Goal: Task Accomplishment & Management: Manage account settings

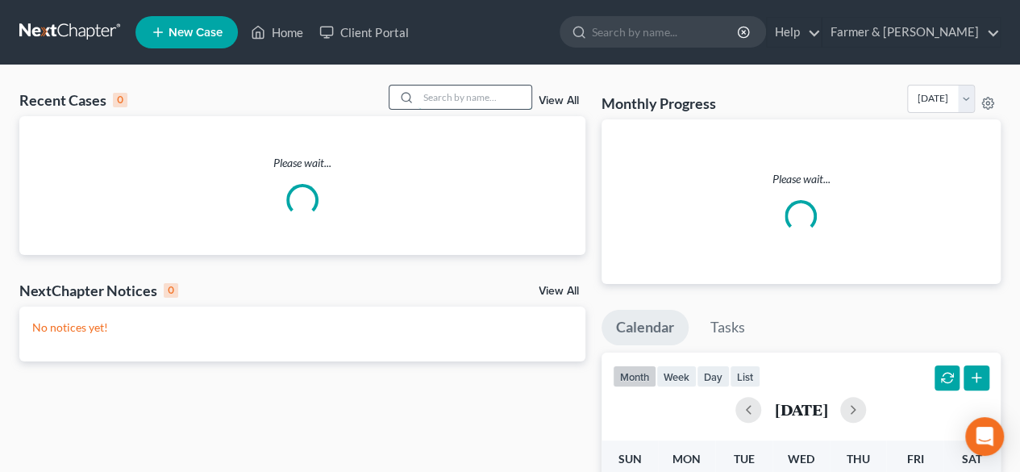
click at [445, 101] on input "search" at bounding box center [475, 96] width 113 height 23
paste input "25-10518"
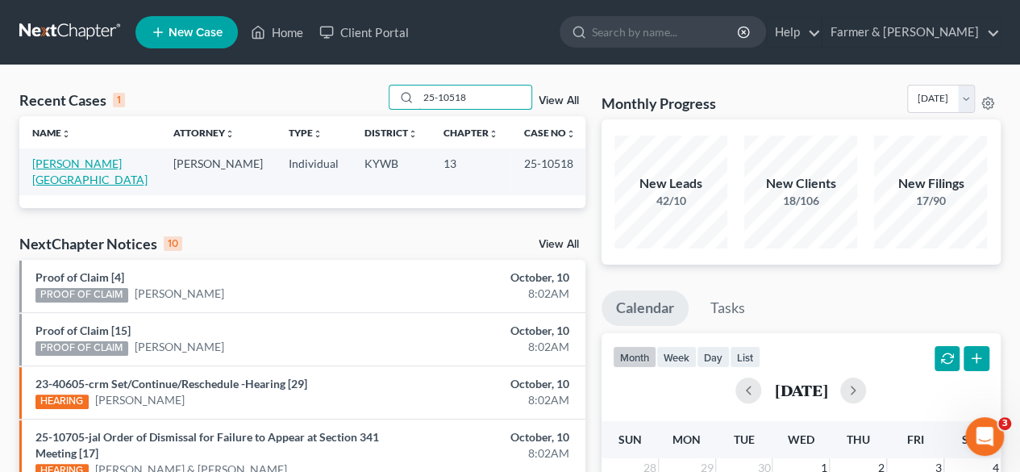
type input "25-10518"
drag, startPoint x: 69, startPoint y: 160, endPoint x: 165, endPoint y: 119, distance: 104.4
click at [69, 159] on link "[PERSON_NAME][GEOGRAPHIC_DATA]" at bounding box center [89, 171] width 115 height 30
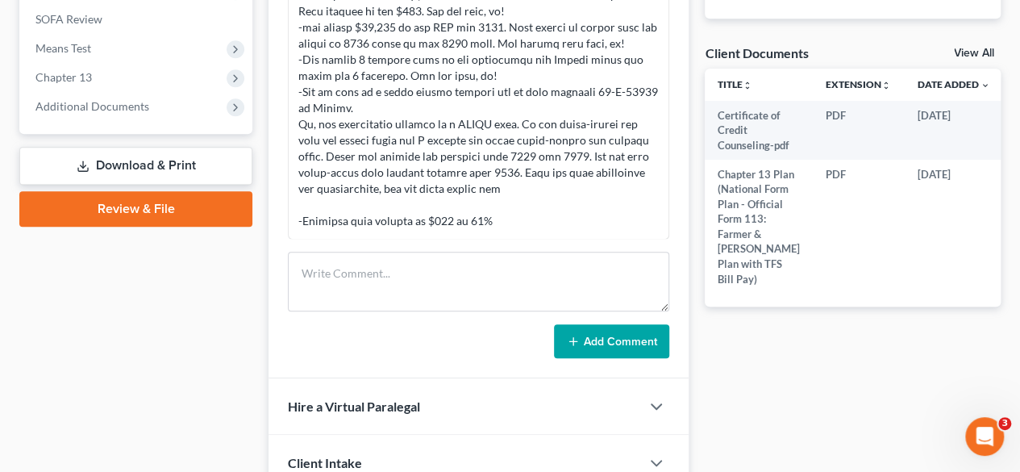
scroll to position [403, 0]
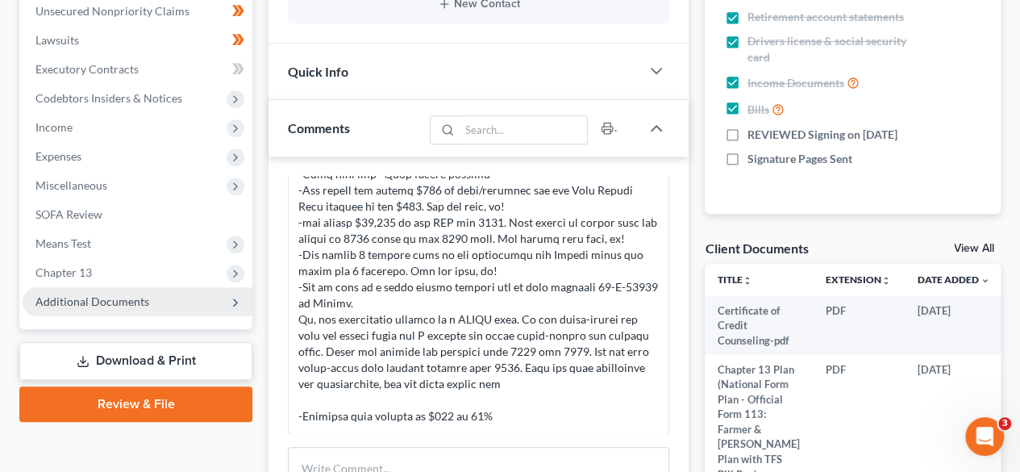
drag, startPoint x: 98, startPoint y: 301, endPoint x: 110, endPoint y: 294, distance: 13.7
click at [98, 301] on span "Additional Documents" at bounding box center [92, 301] width 114 height 14
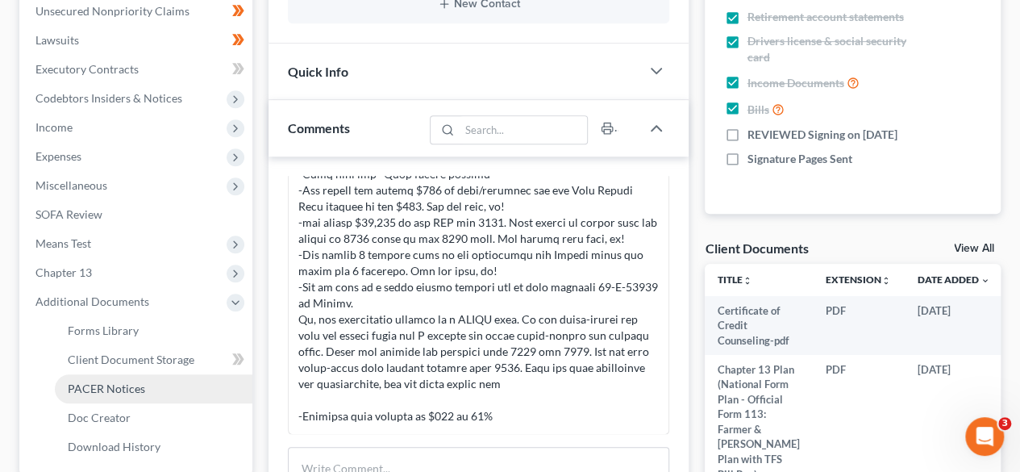
drag, startPoint x: 123, startPoint y: 385, endPoint x: 185, endPoint y: 352, distance: 70.7
click at [122, 385] on span "PACER Notices" at bounding box center [106, 388] width 77 height 14
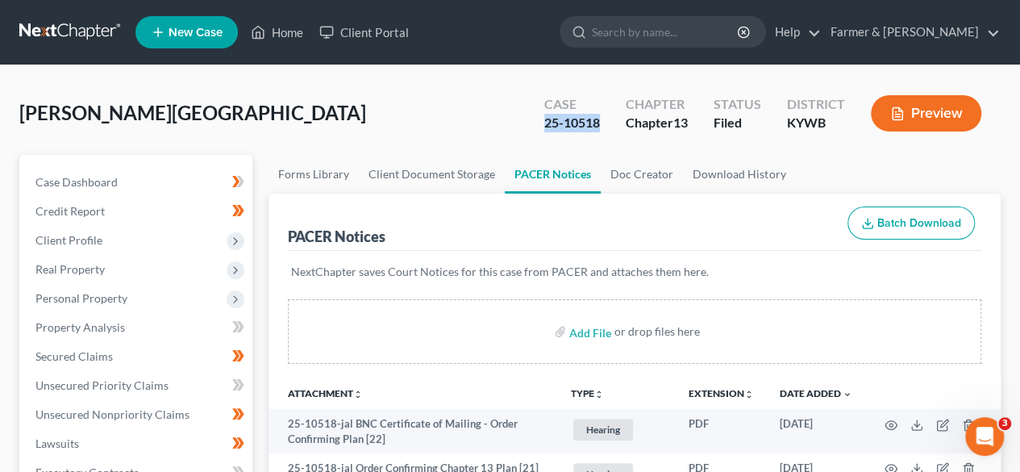
drag, startPoint x: 604, startPoint y: 122, endPoint x: 537, endPoint y: 127, distance: 67.1
click at [537, 127] on div "Case 25-10518" at bounding box center [571, 115] width 81 height 48
copy div "25-10518"
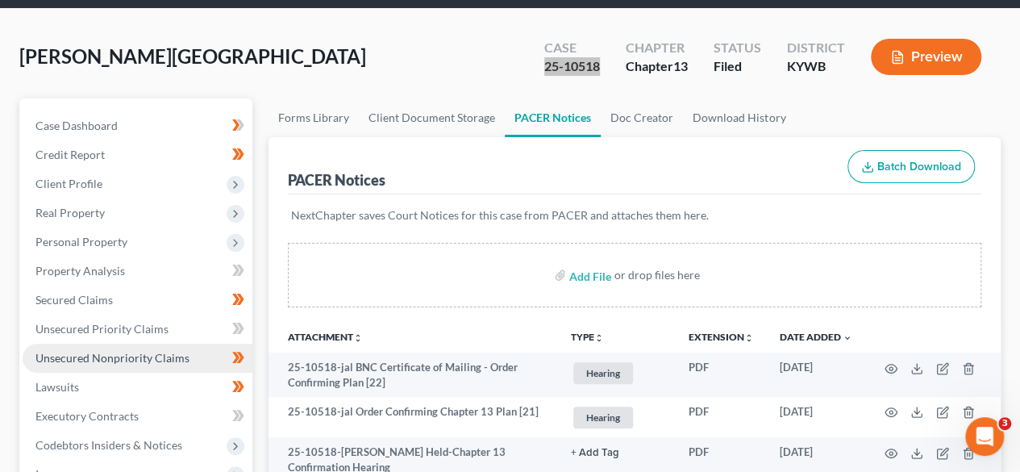
scroll to position [81, 0]
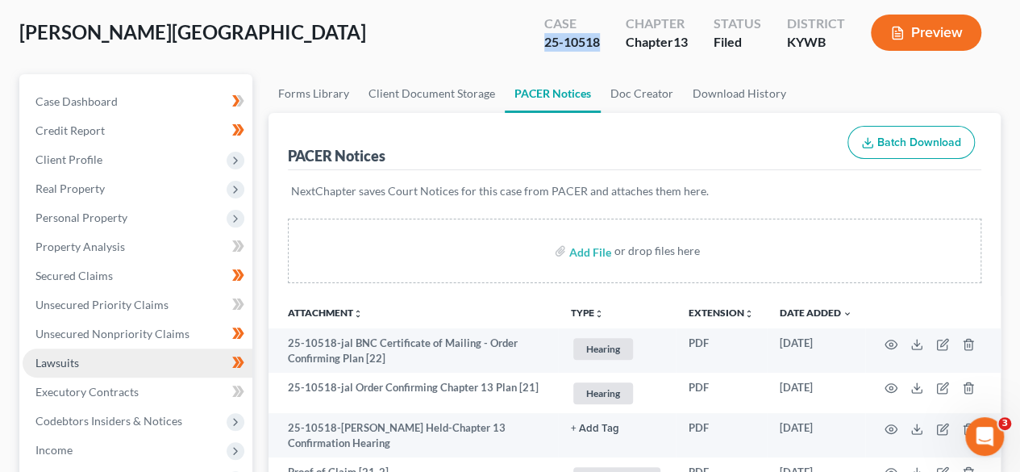
click at [75, 364] on span "Lawsuits" at bounding box center [57, 363] width 44 height 14
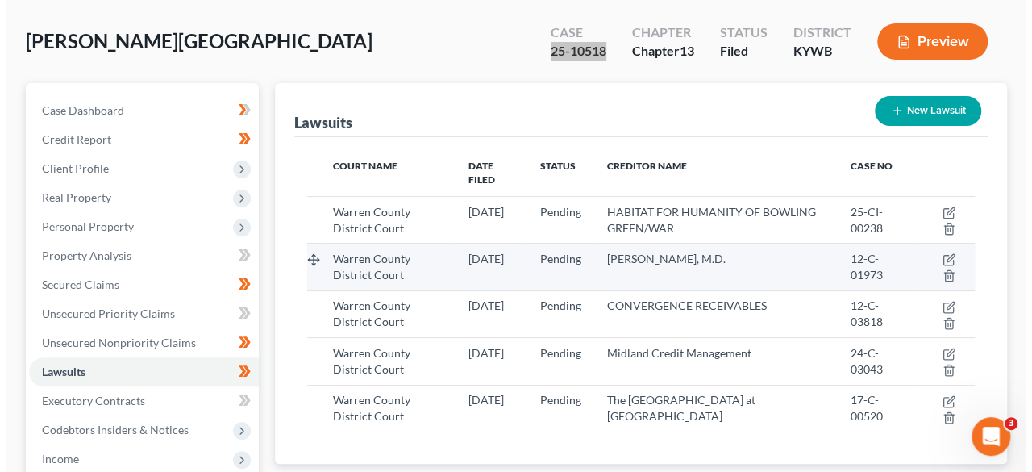
scroll to position [161, 0]
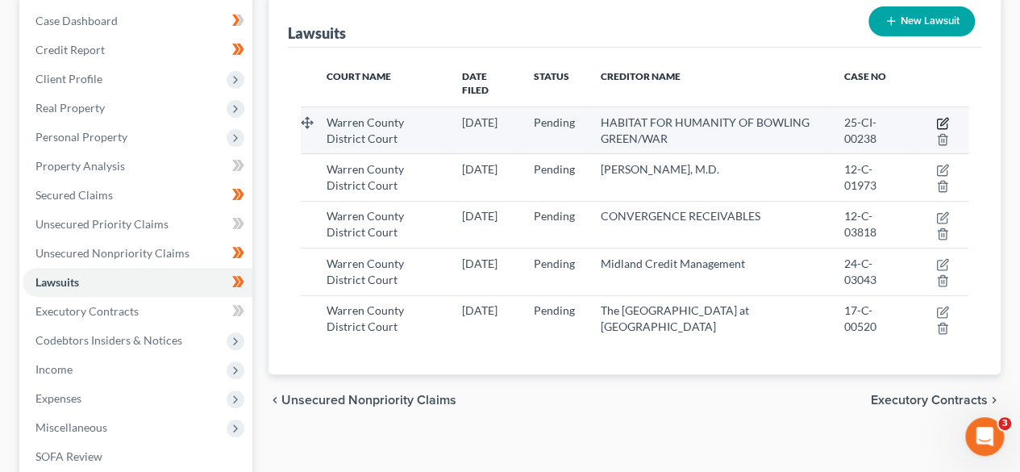
click at [942, 118] on icon "button" at bounding box center [943, 121] width 7 height 7
select select "18"
select select "0"
select select "2"
select select "18"
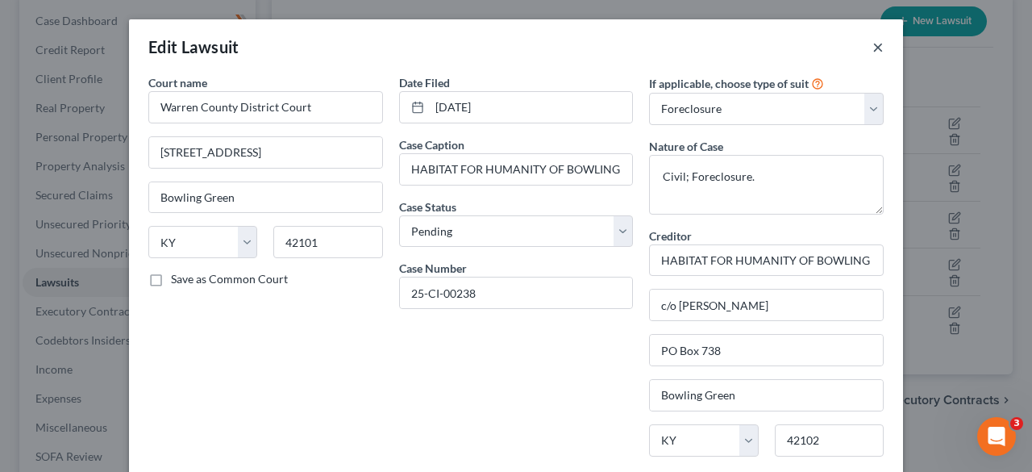
click at [873, 45] on button "×" at bounding box center [878, 46] width 11 height 19
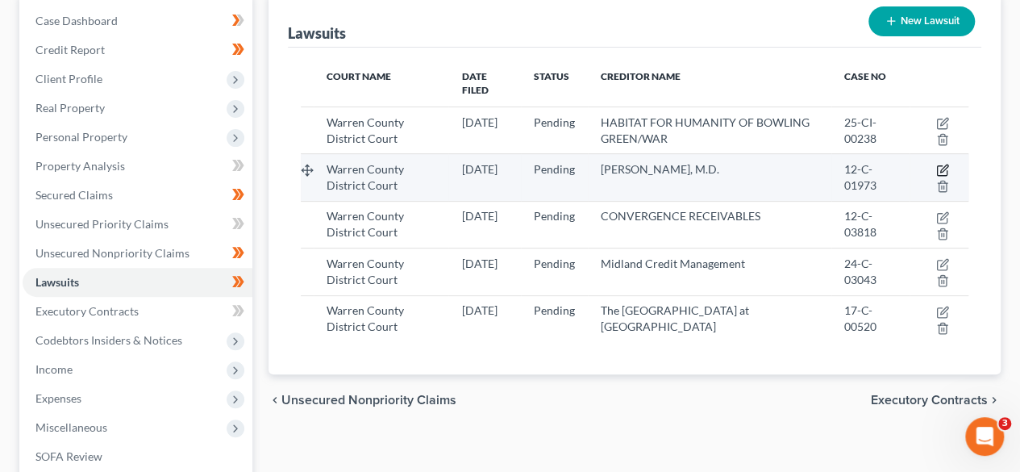
click at [943, 164] on icon "button" at bounding box center [942, 170] width 13 height 13
select select "18"
select select "0"
select select "1"
select select "18"
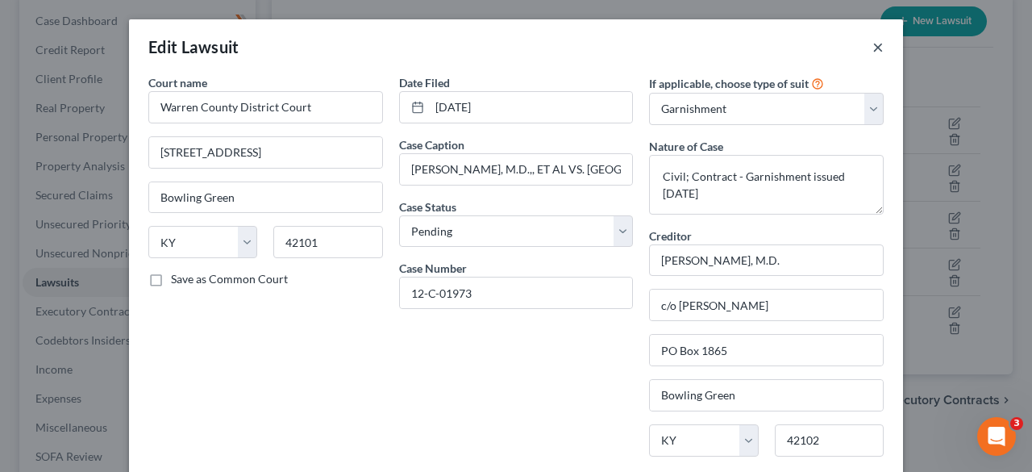
click at [873, 46] on button "×" at bounding box center [878, 46] width 11 height 19
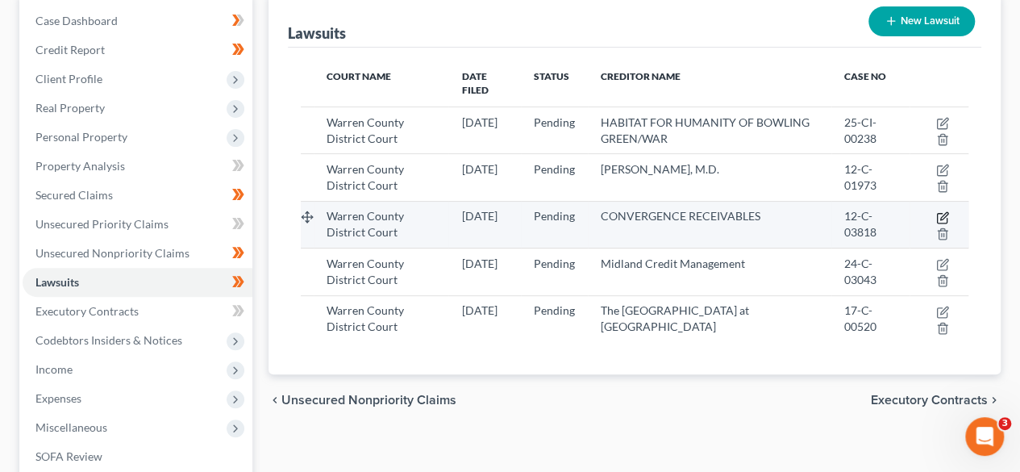
click at [939, 211] on icon "button" at bounding box center [942, 217] width 13 height 13
select select "18"
select select "0"
select select "1"
select select "16"
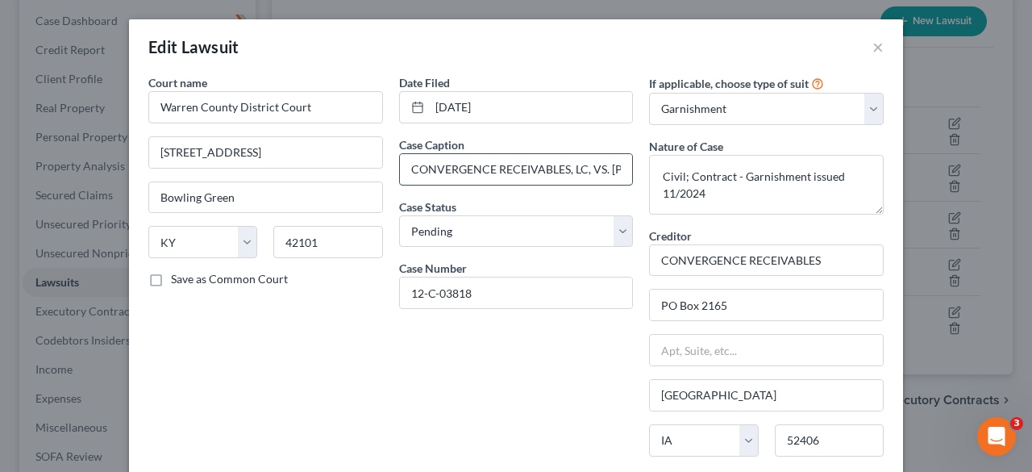
click at [576, 166] on input "CONVERGENCE RECEIVABLES, LC, VS. [PERSON_NAME][GEOGRAPHIC_DATA] D" at bounding box center [516, 169] width 233 height 31
click at [873, 49] on button "×" at bounding box center [878, 46] width 11 height 19
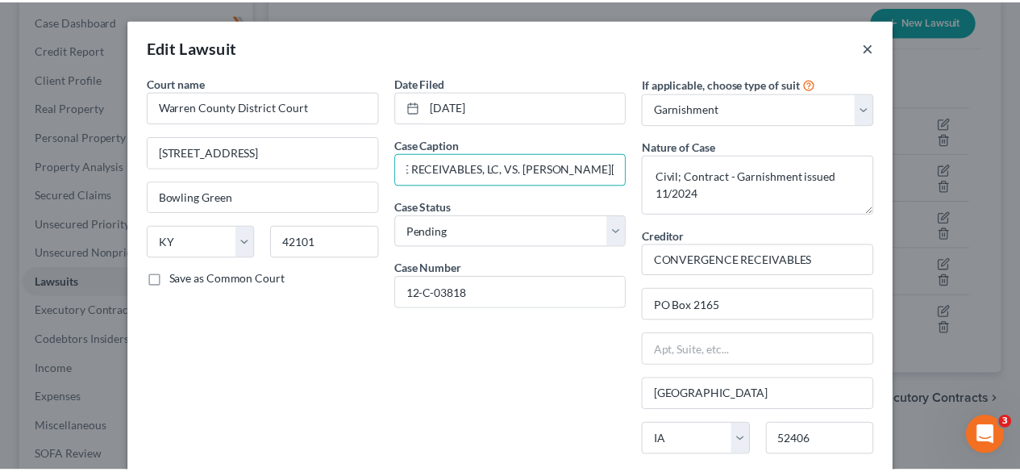
scroll to position [0, 0]
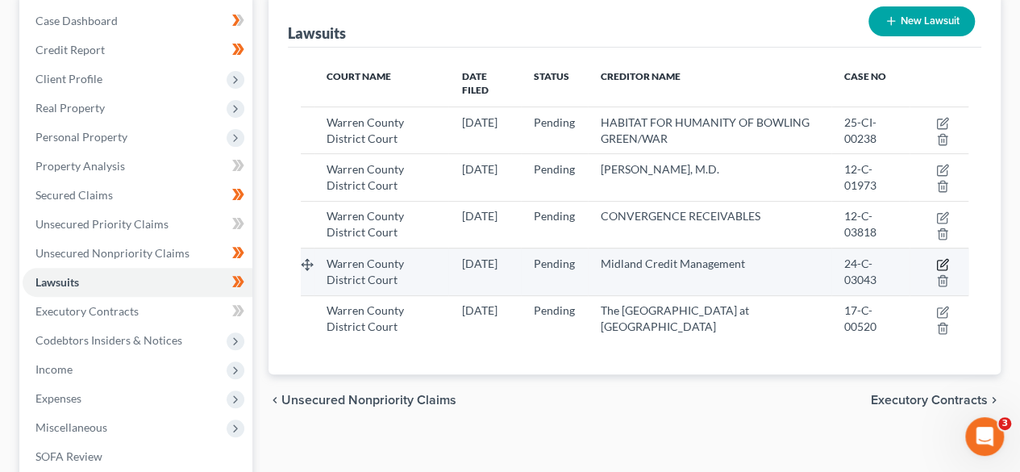
click at [944, 260] on icon "button" at bounding box center [943, 263] width 7 height 7
select select "18"
select select "0"
select select "1"
select select "18"
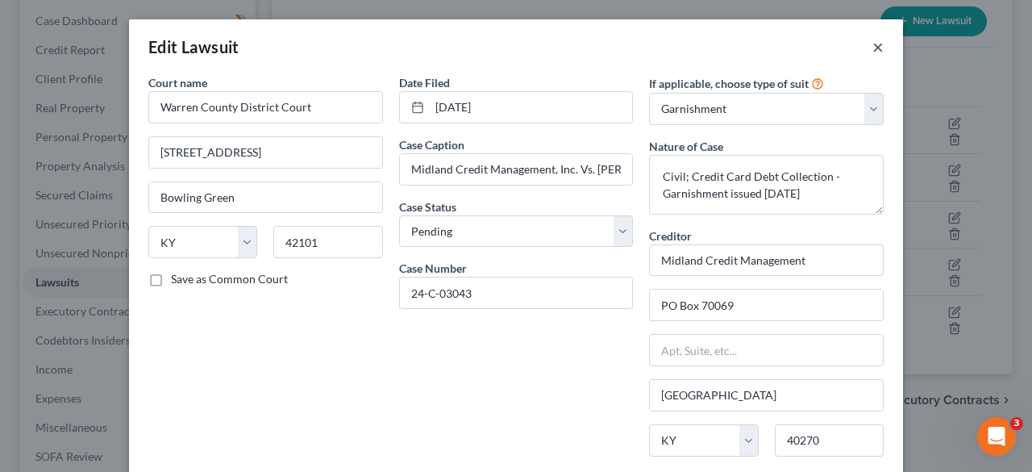
click at [873, 44] on button "×" at bounding box center [878, 46] width 11 height 19
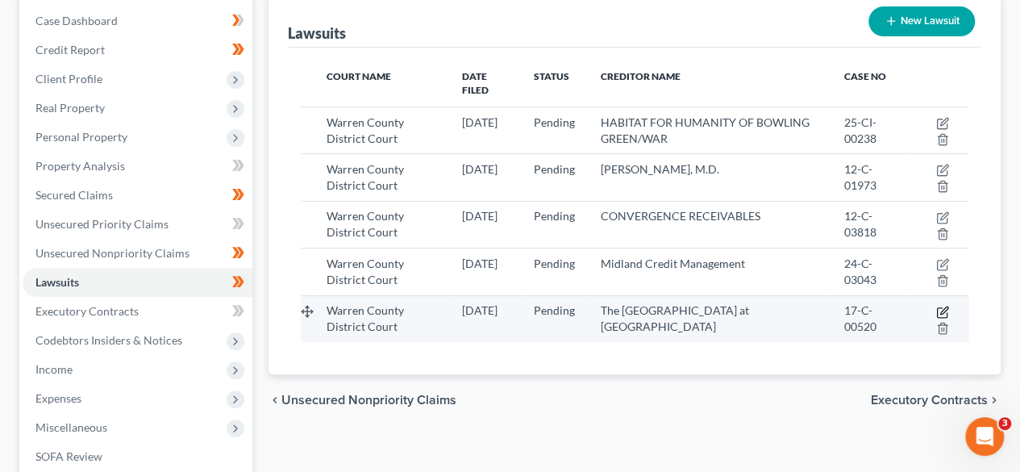
click at [946, 306] on icon "button" at bounding box center [942, 312] width 13 height 13
select select "18"
select select "0"
select select "1"
select select "18"
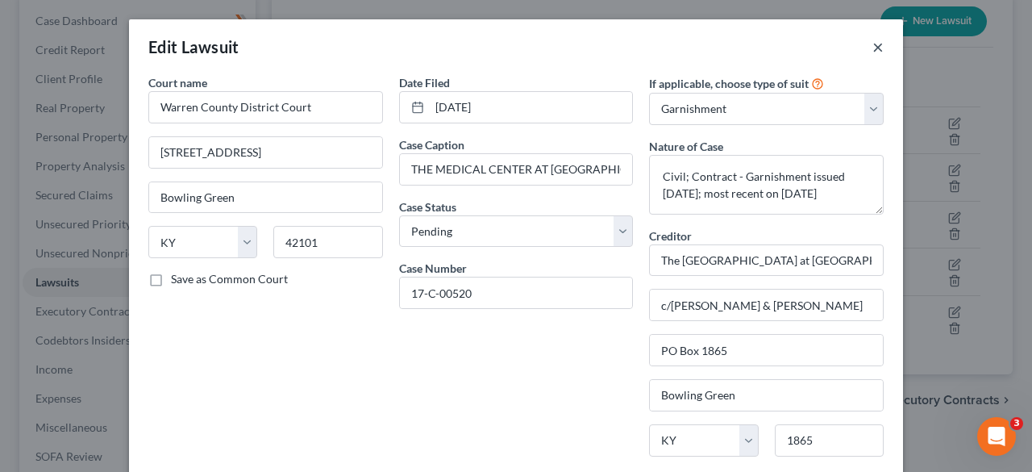
click at [873, 48] on button "×" at bounding box center [878, 46] width 11 height 19
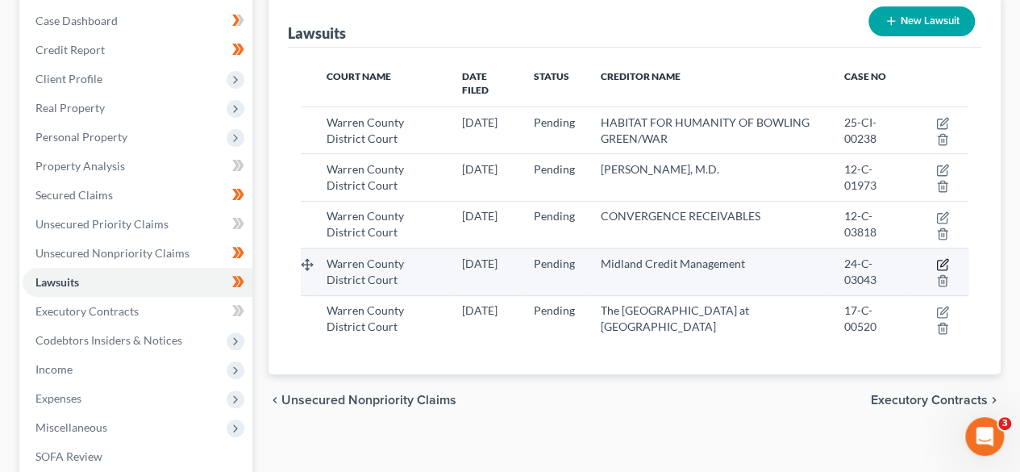
click at [938, 258] on icon "button" at bounding box center [942, 264] width 13 height 13
select select "18"
select select "0"
select select "1"
select select "18"
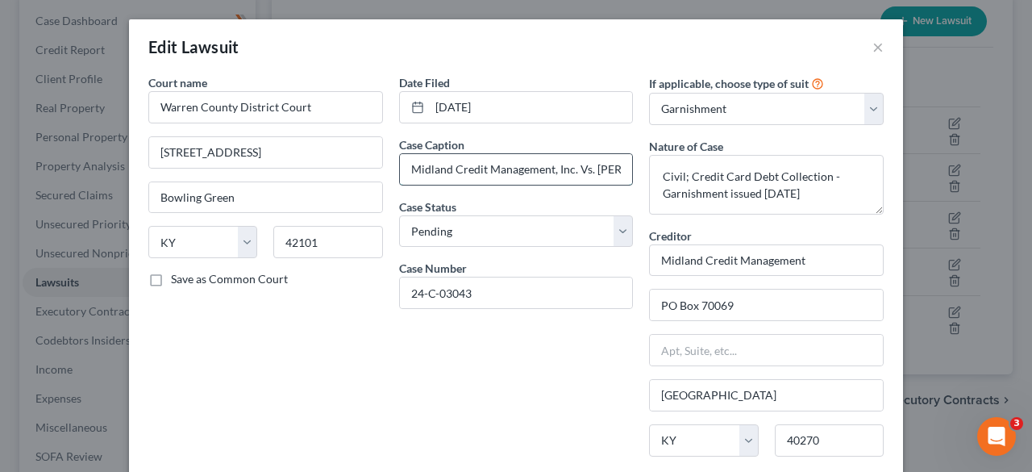
click at [607, 169] on input "Midland Credit Management, Inc. Vs. [PERSON_NAME][GEOGRAPHIC_DATA]" at bounding box center [516, 169] width 233 height 31
click at [873, 44] on button "×" at bounding box center [878, 46] width 11 height 19
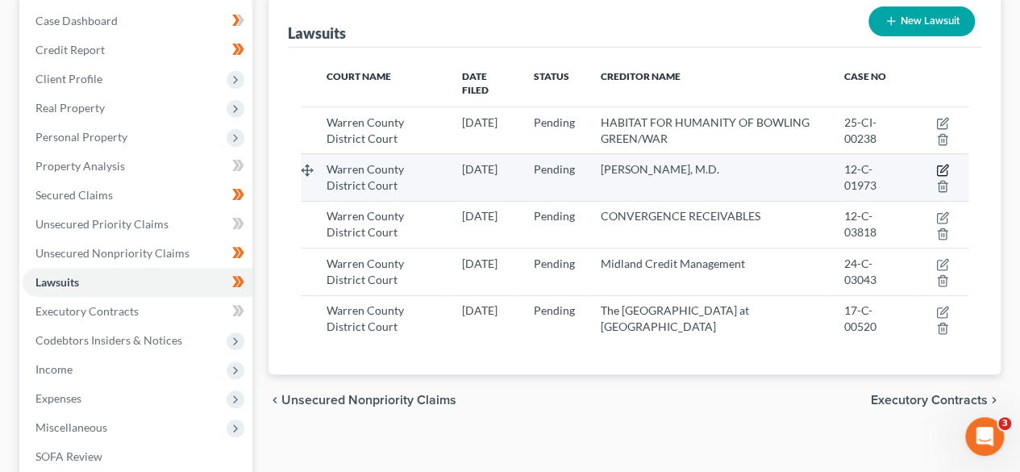
click at [942, 165] on icon "button" at bounding box center [943, 168] width 7 height 7
select select "18"
select select "0"
select select "1"
select select "18"
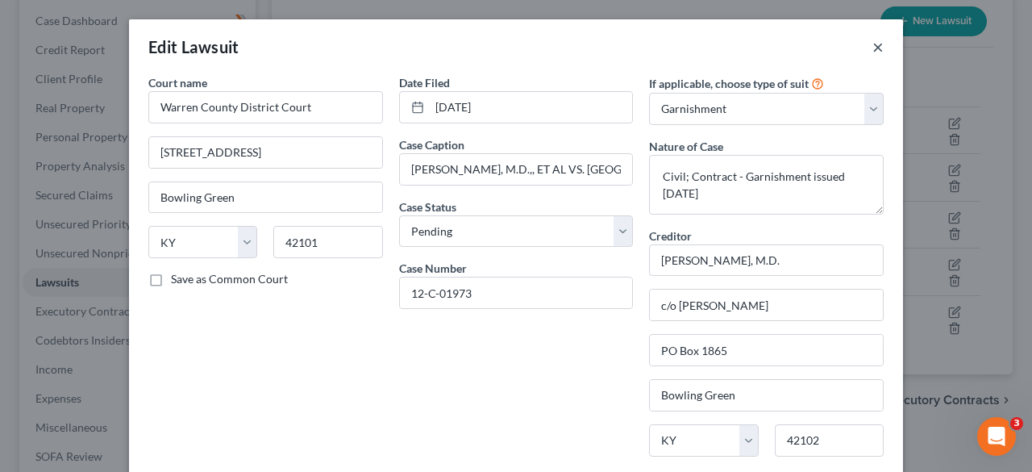
click at [873, 48] on button "×" at bounding box center [878, 46] width 11 height 19
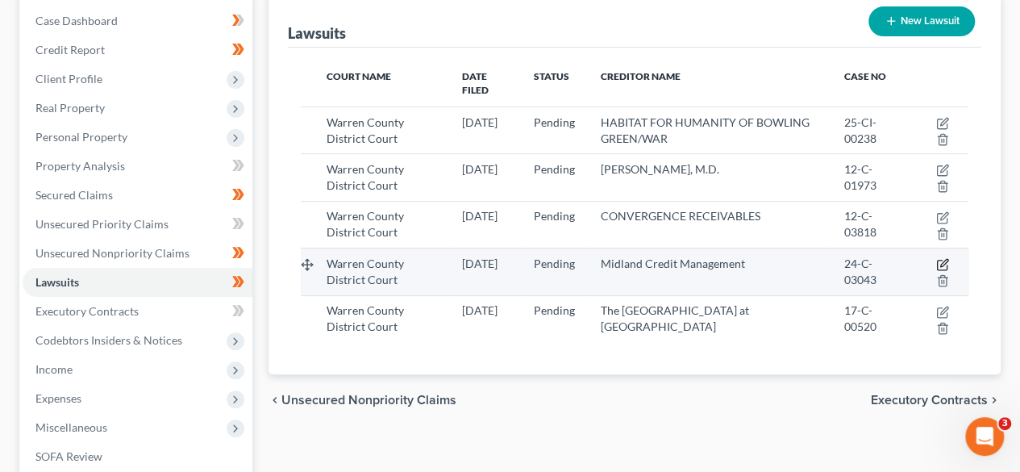
click at [947, 258] on icon "button" at bounding box center [942, 264] width 13 height 13
select select "18"
select select "0"
select select "1"
select select "18"
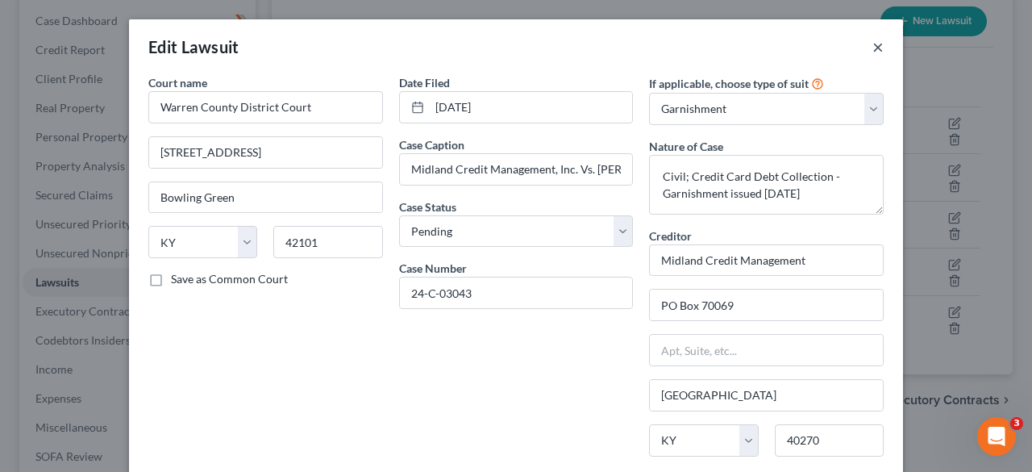
click at [873, 44] on button "×" at bounding box center [878, 46] width 11 height 19
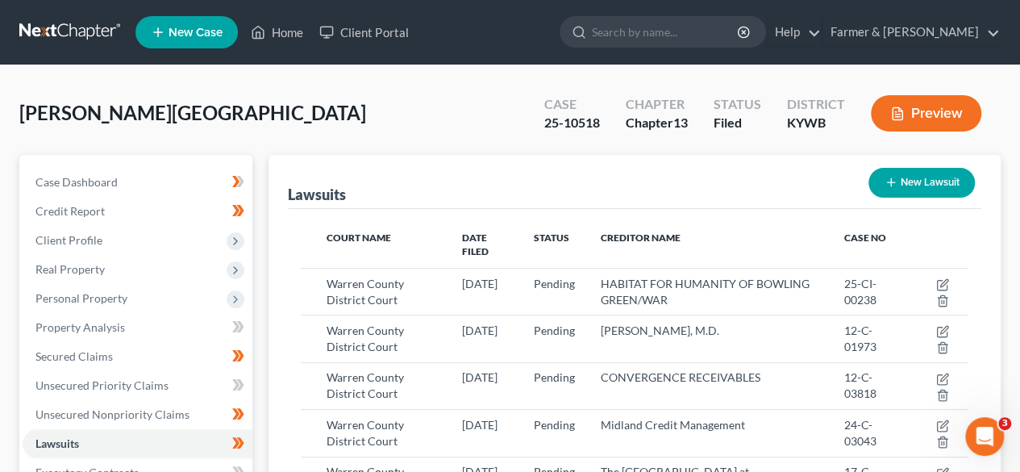
click at [300, 110] on div "[PERSON_NAME][GEOGRAPHIC_DATA] Upgraded Case 25-10518 Chapter Chapter 13 Status…" at bounding box center [509, 120] width 981 height 70
click at [96, 31] on link at bounding box center [70, 32] width 103 height 29
